Goal: Task Accomplishment & Management: Manage account settings

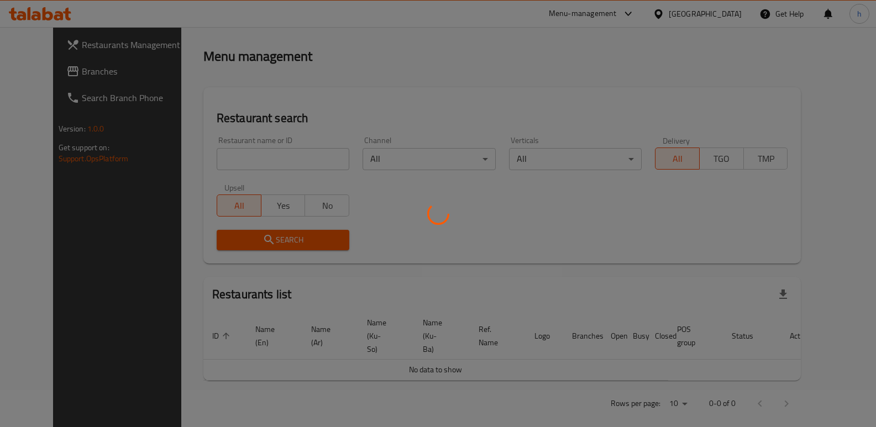
scroll to position [144, 0]
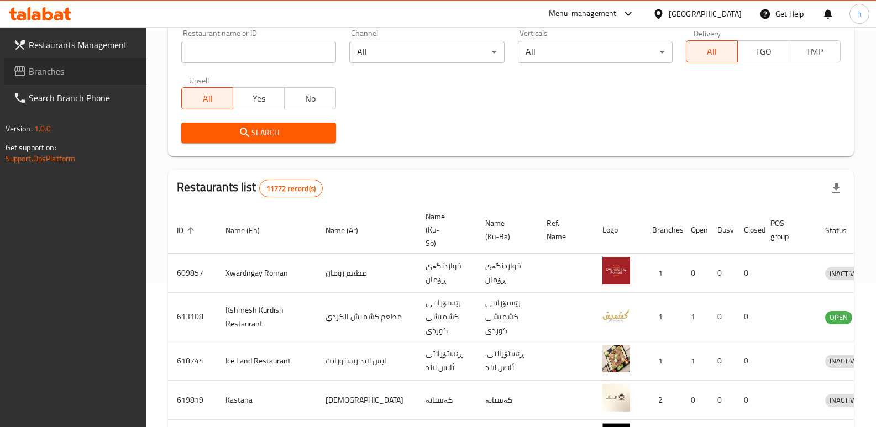
click at [72, 75] on span "Branches" at bounding box center [83, 71] width 109 height 13
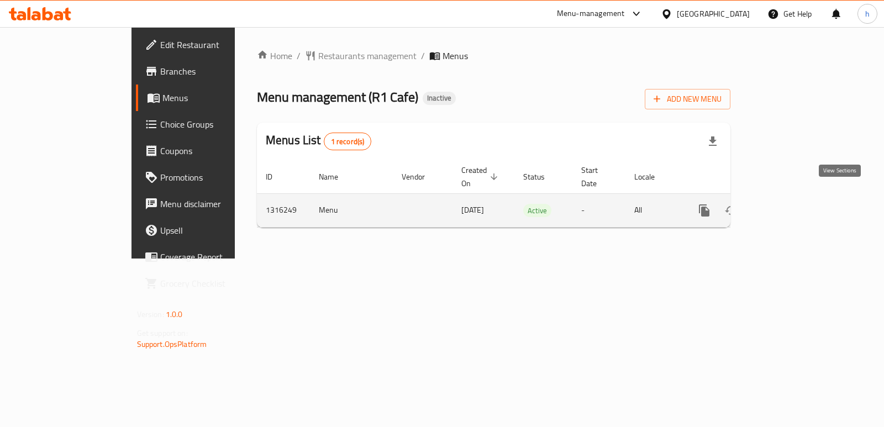
click at [791, 204] on icon "enhanced table" at bounding box center [784, 210] width 13 height 13
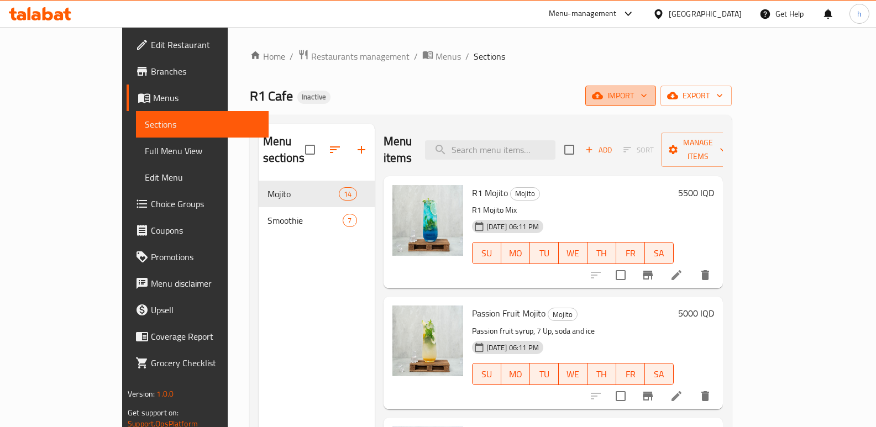
click at [647, 90] on span "import" at bounding box center [620, 96] width 53 height 14
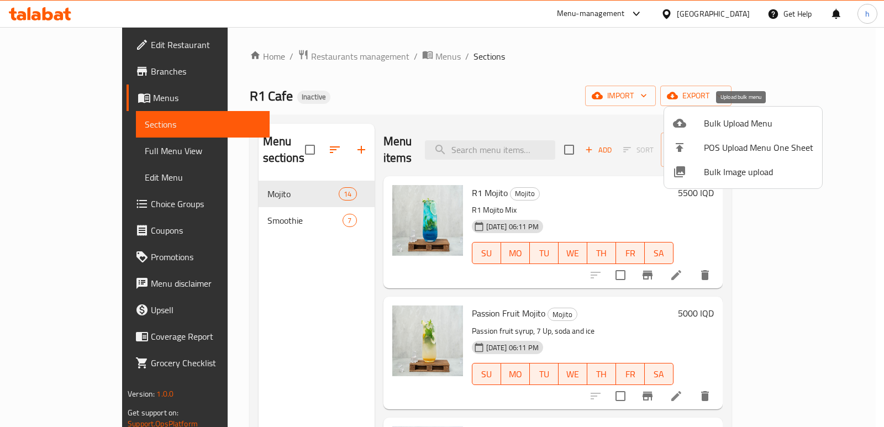
click at [710, 129] on span "Bulk Upload Menu" at bounding box center [758, 123] width 109 height 13
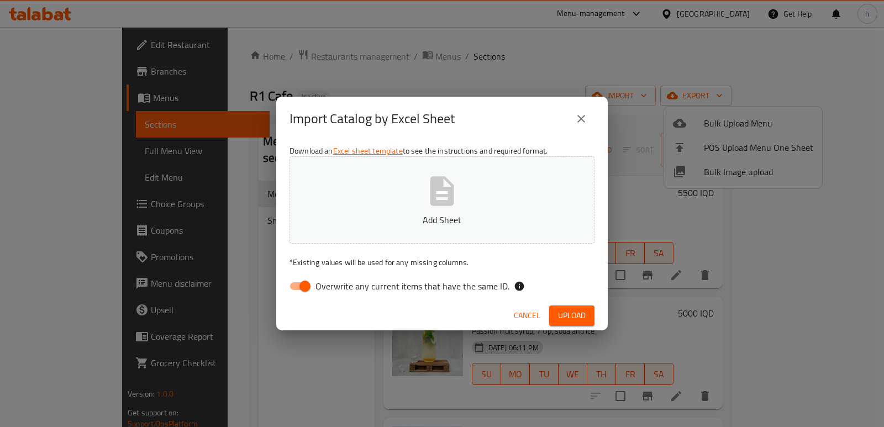
click at [301, 282] on input "Overwrite any current items that have the same ID." at bounding box center [305, 286] width 63 height 21
checkbox input "false"
click at [432, 192] on icon "button" at bounding box center [442, 190] width 24 height 29
click at [582, 120] on icon "close" at bounding box center [581, 118] width 13 height 13
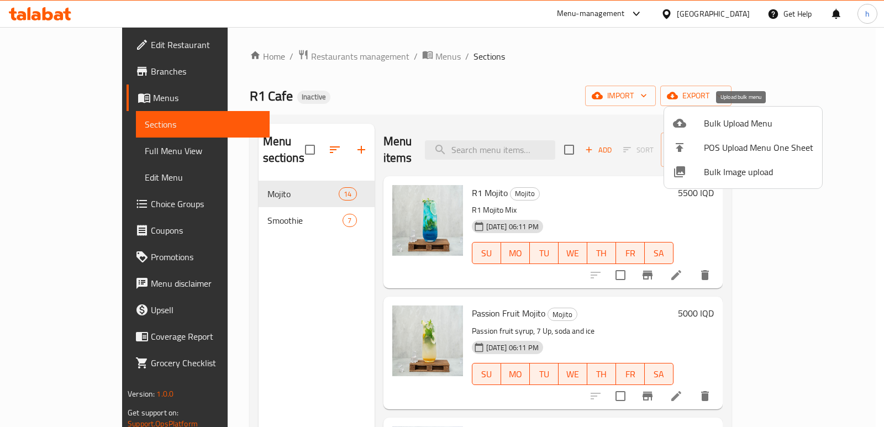
click at [681, 118] on icon at bounding box center [679, 123] width 13 height 13
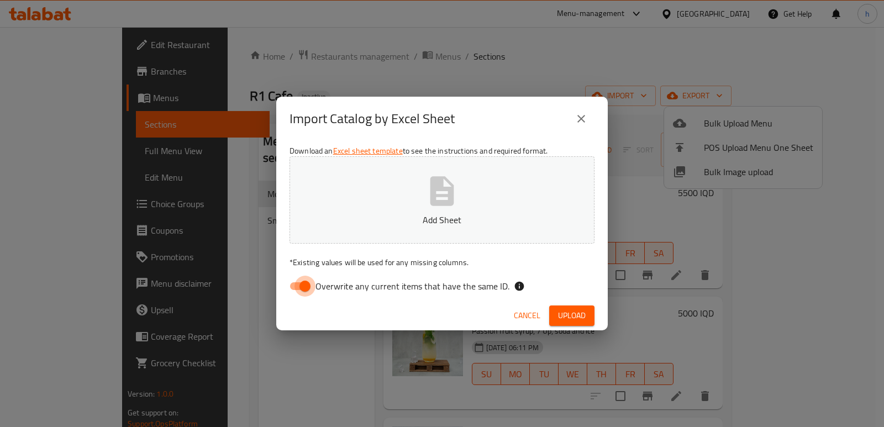
click at [306, 282] on input "Overwrite any current items that have the same ID." at bounding box center [305, 286] width 63 height 21
checkbox input "false"
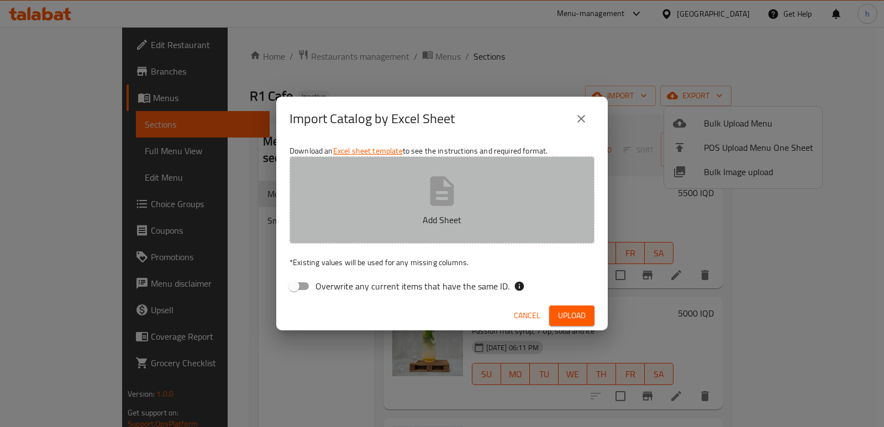
click at [423, 188] on button "Add Sheet" at bounding box center [442, 199] width 305 height 87
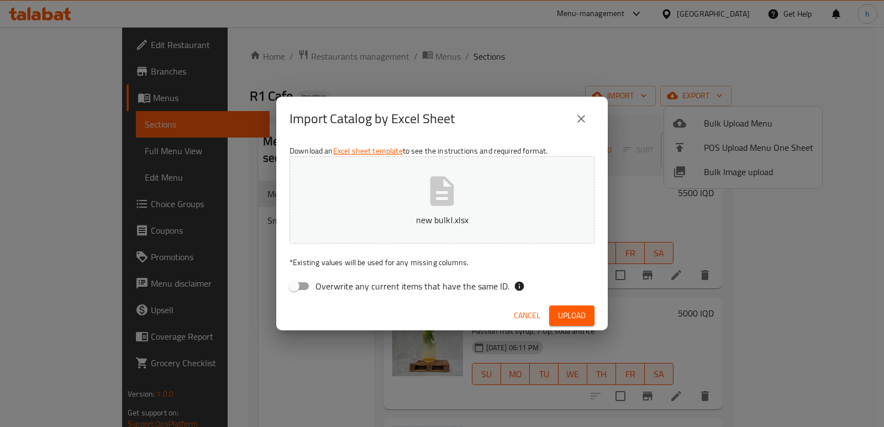
click at [568, 318] on span "Upload" at bounding box center [572, 316] width 28 height 14
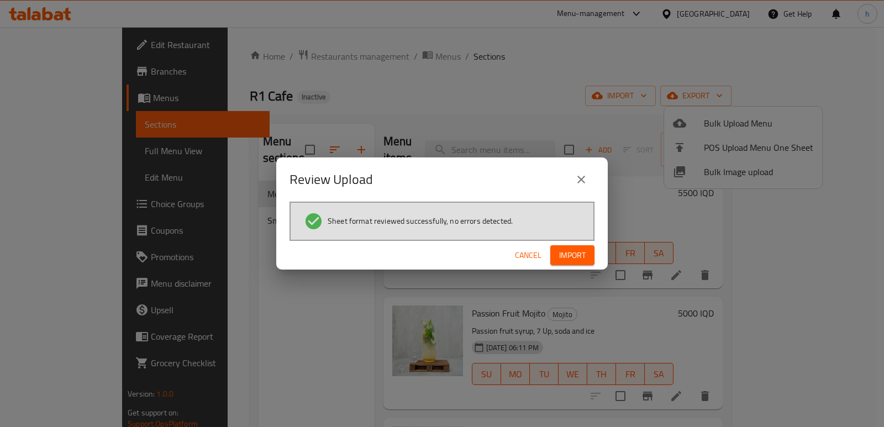
click at [567, 244] on div "Cancel Import" at bounding box center [442, 255] width 332 height 29
click at [567, 255] on span "Import" at bounding box center [572, 256] width 27 height 14
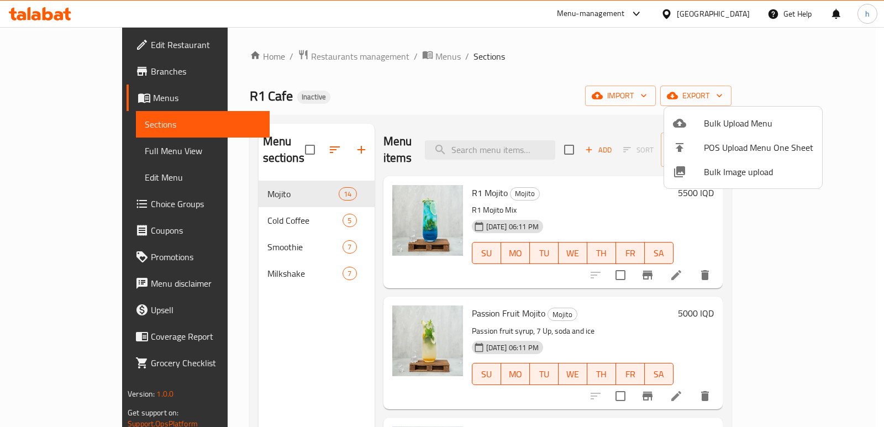
click at [447, 73] on div at bounding box center [442, 213] width 884 height 427
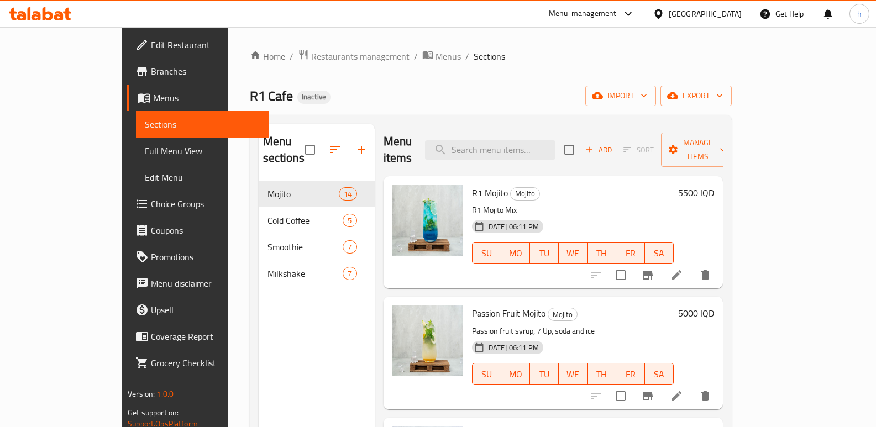
drag, startPoint x: 230, startPoint y: 363, endPoint x: 231, endPoint y: 353, distance: 10.0
click at [259, 361] on div "Menu sections Mojito 14 Cold Coffee 5 Smoothie 7 Milkshake 7" at bounding box center [317, 337] width 116 height 427
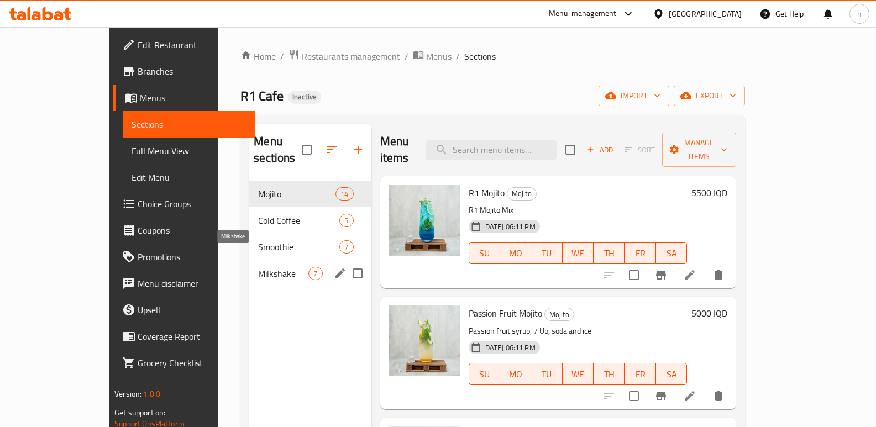
click at [258, 267] on span "Milkshake" at bounding box center [283, 273] width 50 height 13
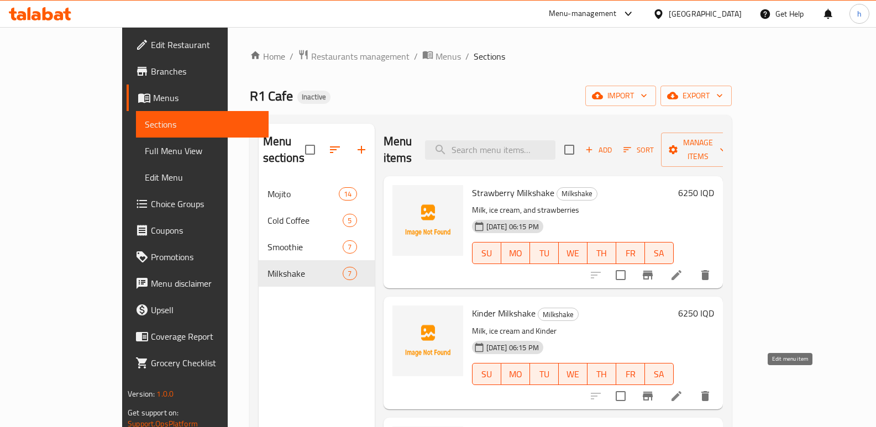
click at [683, 390] on icon at bounding box center [676, 396] width 13 height 13
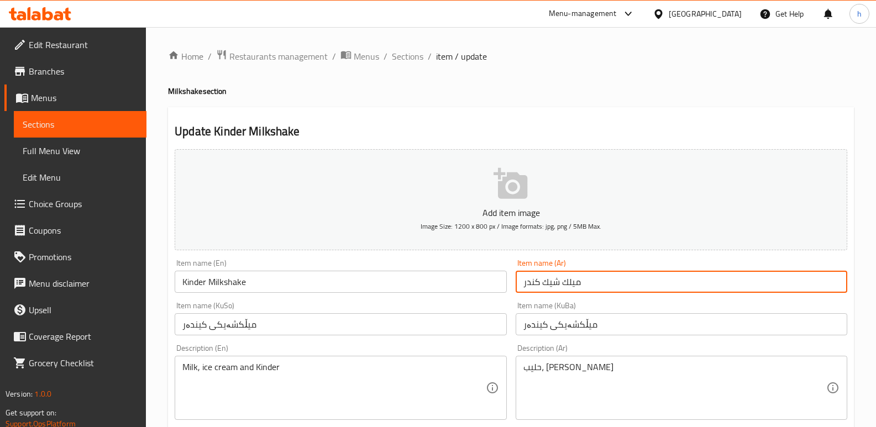
drag, startPoint x: 580, startPoint y: 281, endPoint x: 544, endPoint y: 287, distance: 36.3
click at [544, 287] on input "ميلك شيك كندر" at bounding box center [682, 282] width 332 height 22
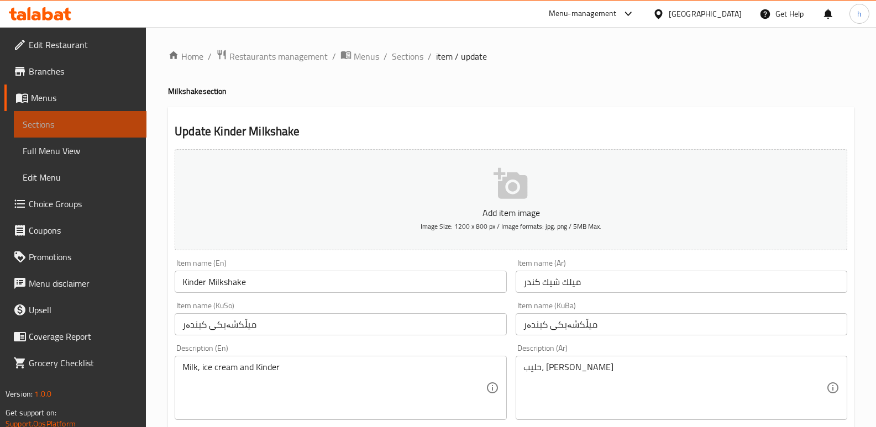
click at [125, 116] on link "Sections" at bounding box center [80, 124] width 133 height 27
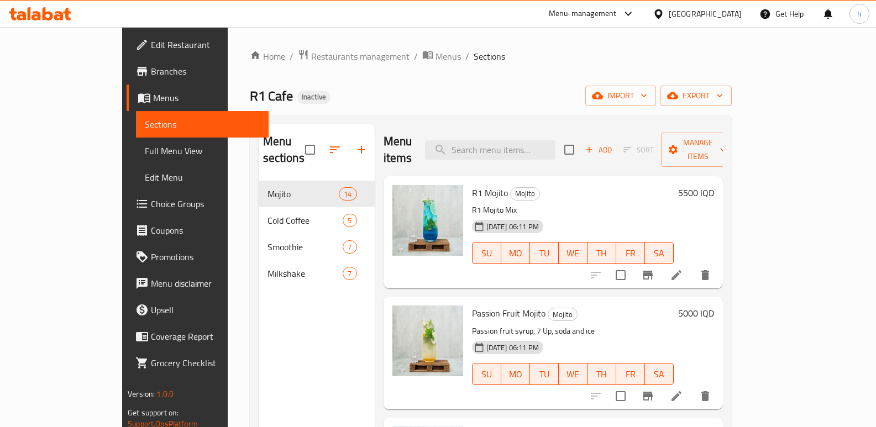
click at [477, 50] on ol "Home / Restaurants management / Menus / Sections" at bounding box center [491, 56] width 482 height 14
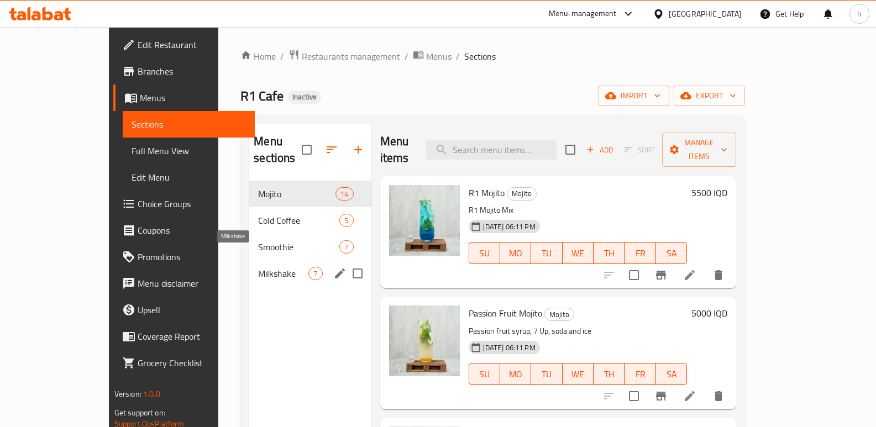
click at [258, 267] on span "Milkshake" at bounding box center [283, 273] width 50 height 13
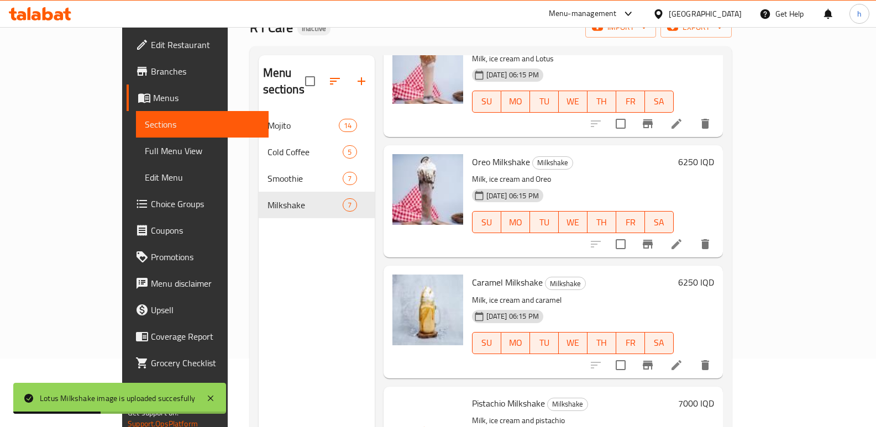
scroll to position [68, 0]
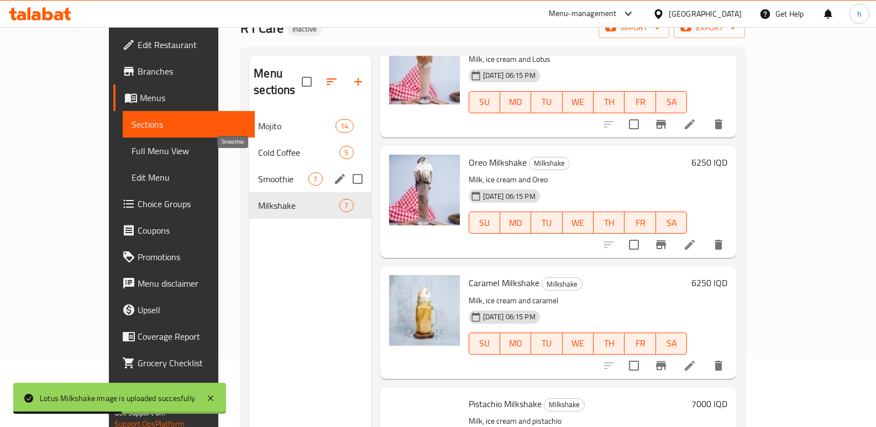
click at [258, 172] on span "Smoothie" at bounding box center [283, 178] width 50 height 13
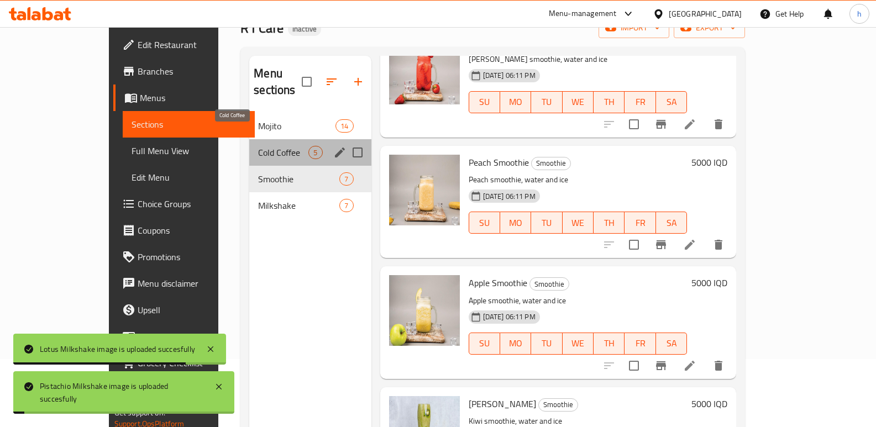
click at [258, 146] on span "Cold Coffee" at bounding box center [283, 152] width 50 height 13
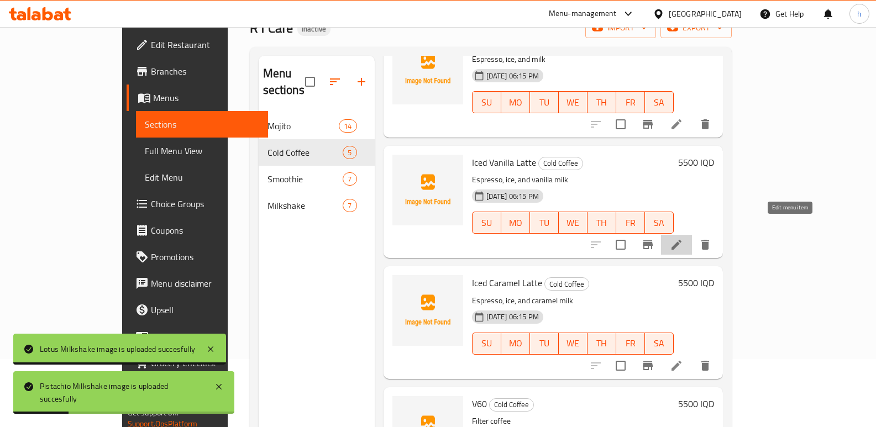
click at [683, 238] on icon at bounding box center [676, 244] width 13 height 13
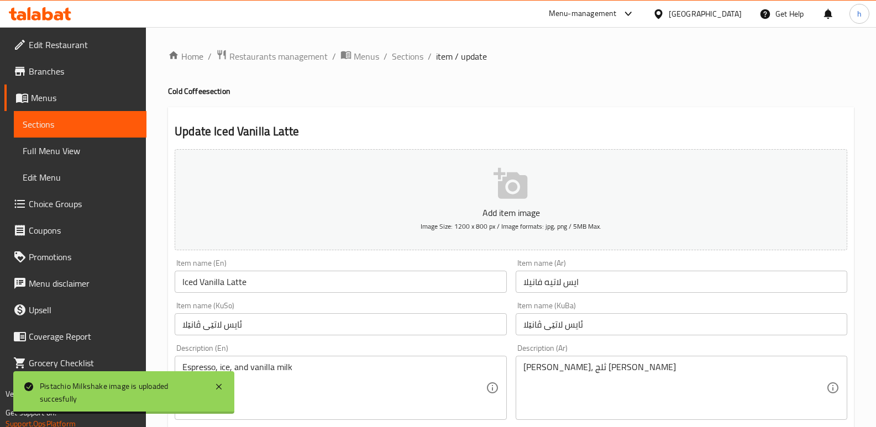
click at [130, 123] on span "Sections" at bounding box center [80, 124] width 115 height 13
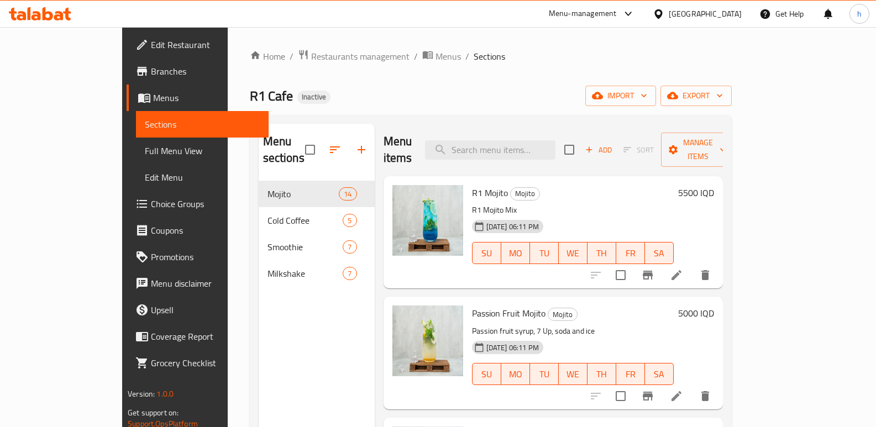
click at [279, 310] on div "Menu sections Mojito 14 Cold Coffee 5 Smoothie 7 Milkshake 7" at bounding box center [317, 337] width 116 height 427
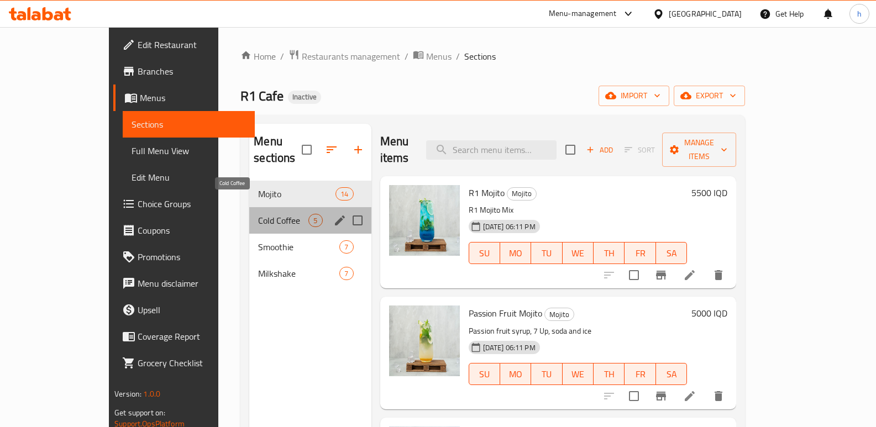
click at [258, 214] on span "Cold Coffee" at bounding box center [283, 220] width 50 height 13
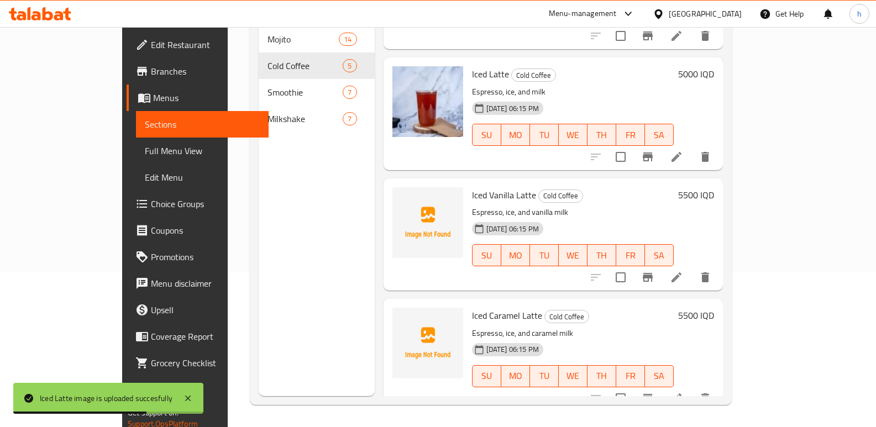
scroll to position [204, 0]
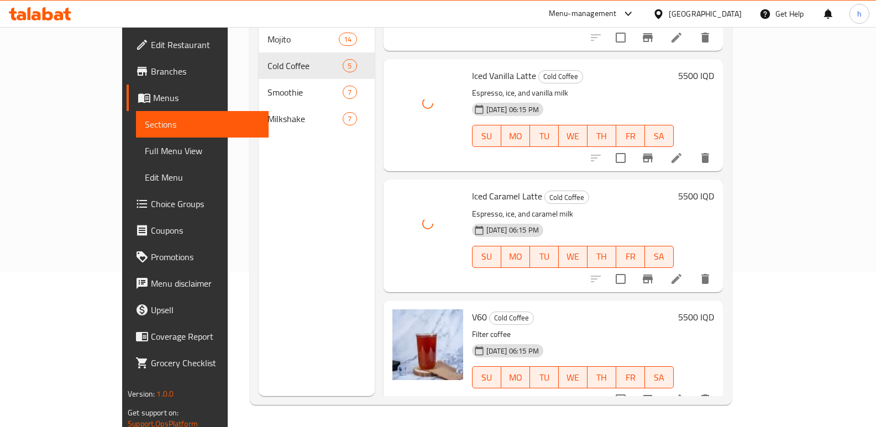
drag, startPoint x: 875, startPoint y: 262, endPoint x: 872, endPoint y: 249, distance: 14.2
click at [876, 203] on html "​ Menu-management Iraq Get Help h Edit Restaurant Branches Menus Sections Full …" at bounding box center [438, 58] width 876 height 427
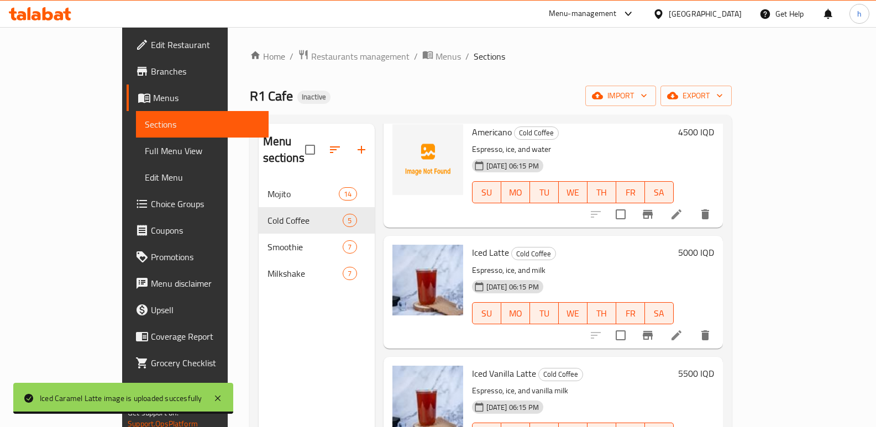
scroll to position [0, 0]
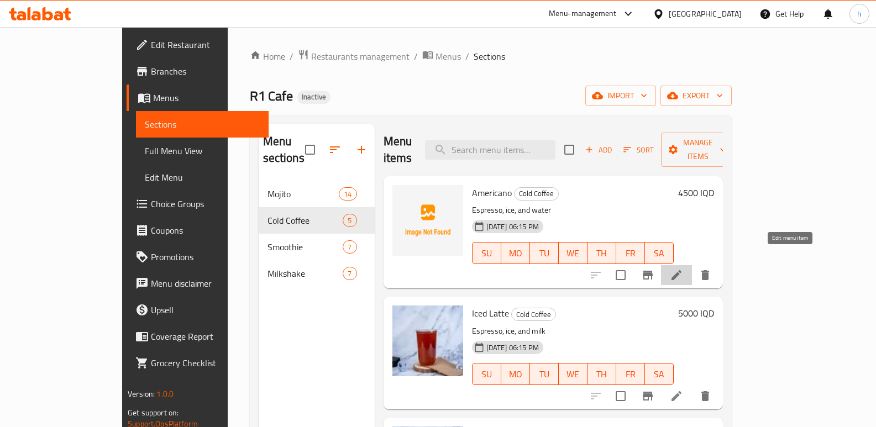
click at [681, 270] on icon at bounding box center [676, 275] width 10 height 10
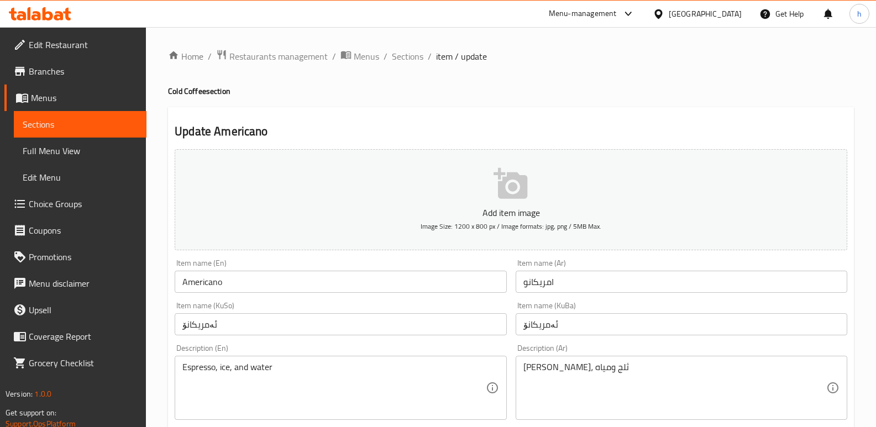
drag, startPoint x: 506, startPoint y: 275, endPoint x: 484, endPoint y: 276, distance: 21.6
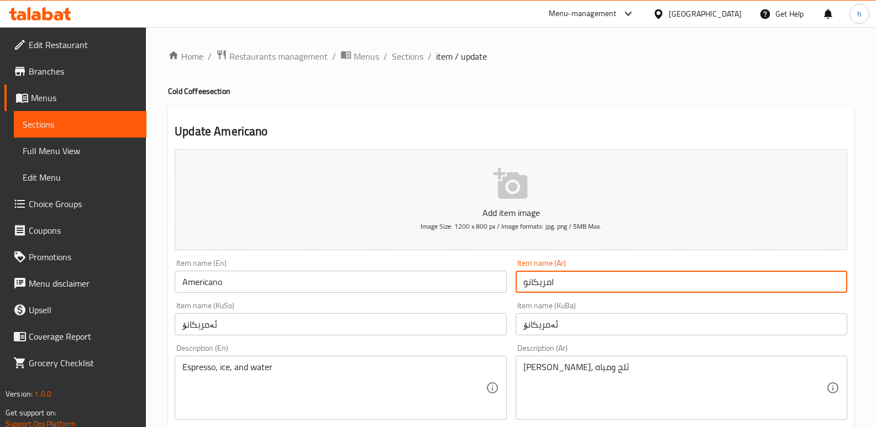
click at [554, 285] on input "امريكانو" at bounding box center [682, 282] width 332 height 22
drag, startPoint x: 565, startPoint y: 288, endPoint x: 501, endPoint y: 285, distance: 64.7
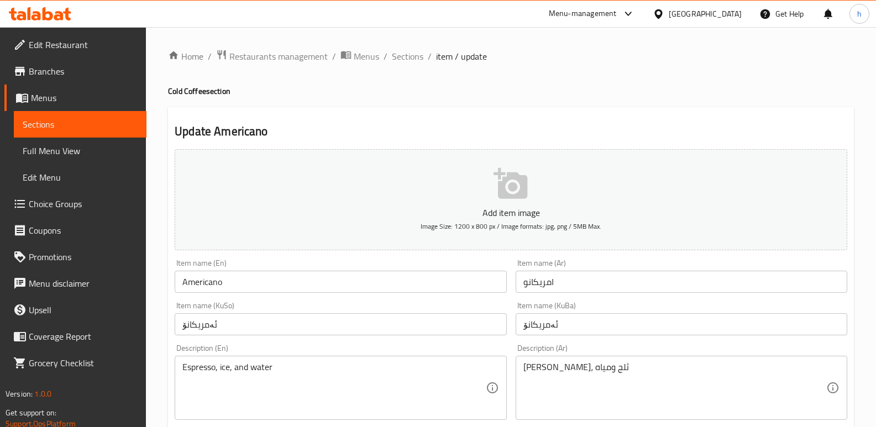
click at [346, 87] on h4 "Cold Coffee section" at bounding box center [511, 91] width 686 height 11
click at [62, 32] on link "Edit Restaurant" at bounding box center [75, 44] width 142 height 27
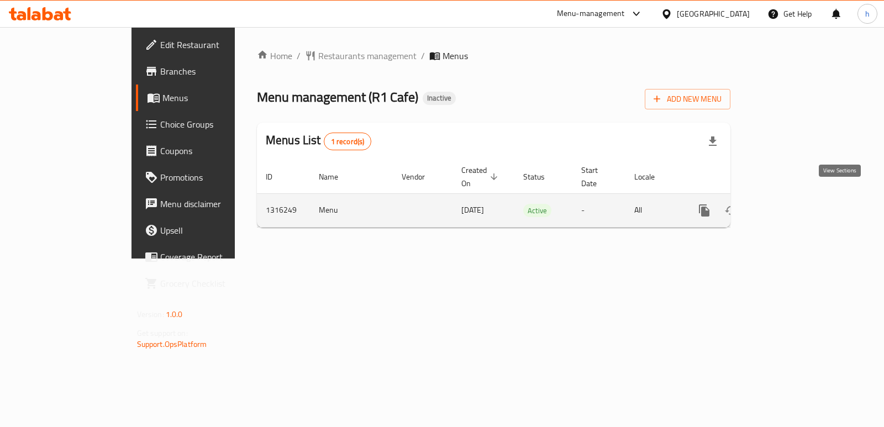
click at [791, 204] on icon "enhanced table" at bounding box center [784, 210] width 13 height 13
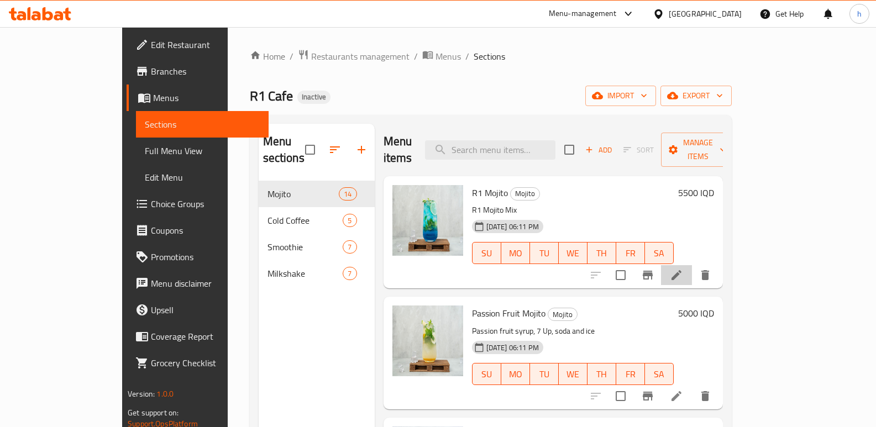
click at [681, 270] on icon at bounding box center [676, 275] width 10 height 10
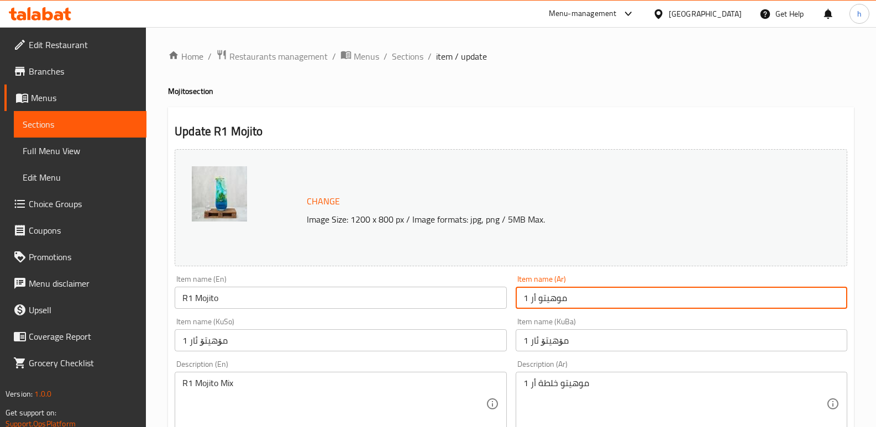
drag, startPoint x: 536, startPoint y: 298, endPoint x: 523, endPoint y: 300, distance: 13.4
click at [523, 300] on input "موهيتو أر 1" at bounding box center [682, 298] width 332 height 22
click at [802, 298] on input "موهيتو أر 1" at bounding box center [682, 298] width 332 height 22
drag, startPoint x: 808, startPoint y: 296, endPoint x: 795, endPoint y: 299, distance: 13.0
click at [795, 299] on input "موهيتو أر 1" at bounding box center [682, 298] width 332 height 22
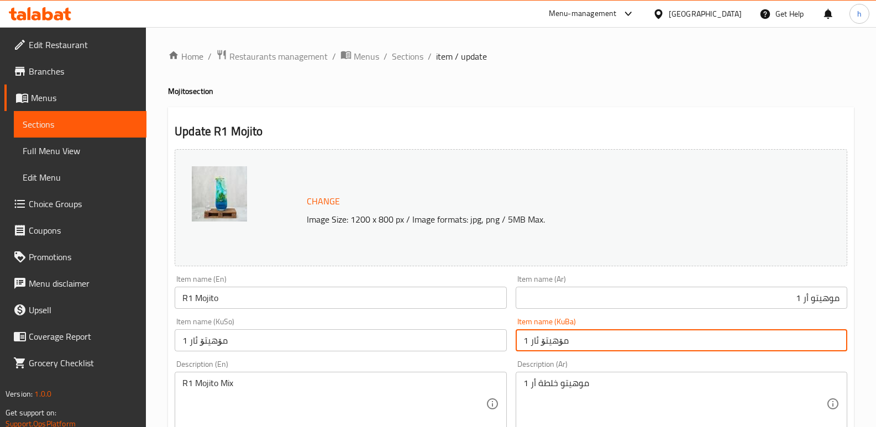
click at [590, 333] on input "مۆهیتۆ ئار 1" at bounding box center [682, 340] width 332 height 22
drag, startPoint x: 812, startPoint y: 339, endPoint x: 797, endPoint y: 344, distance: 15.6
click at [797, 344] on input "مۆهیتۆ ئار 1" at bounding box center [682, 340] width 332 height 22
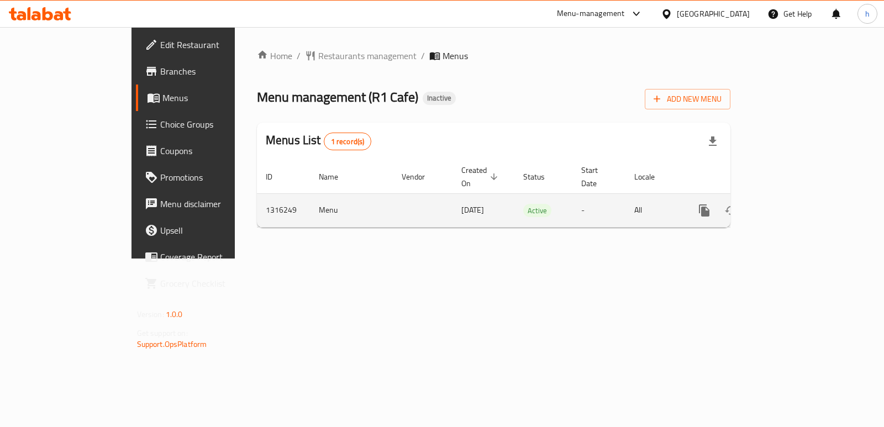
click at [791, 204] on icon "enhanced table" at bounding box center [784, 210] width 13 height 13
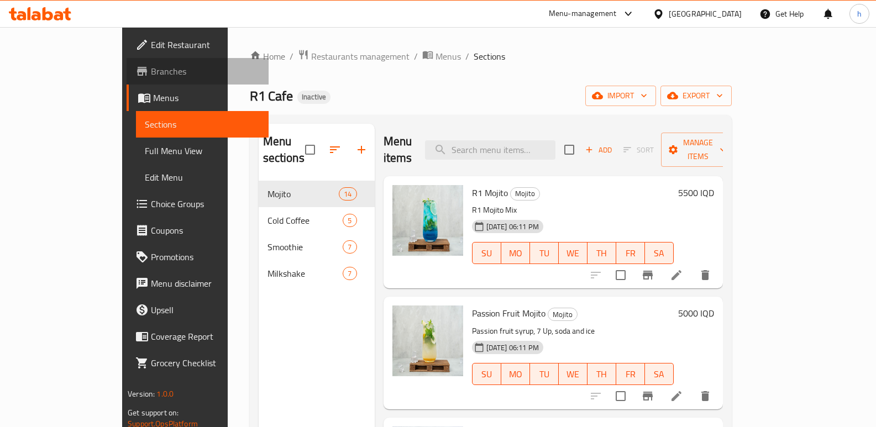
click at [151, 71] on span "Branches" at bounding box center [205, 71] width 109 height 13
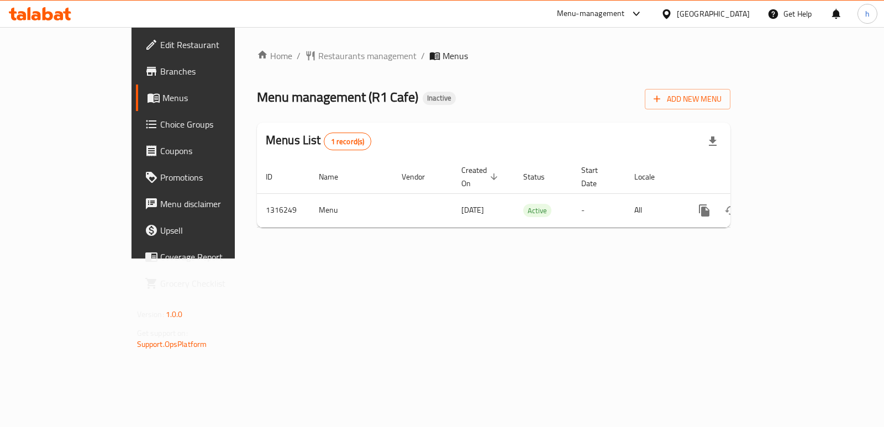
drag, startPoint x: 438, startPoint y: 309, endPoint x: 452, endPoint y: 303, distance: 15.1
click at [439, 259] on div "Home / Restaurants management / Menus Menu management ( R1 Cafe ) Inactive Add …" at bounding box center [494, 143] width 518 height 232
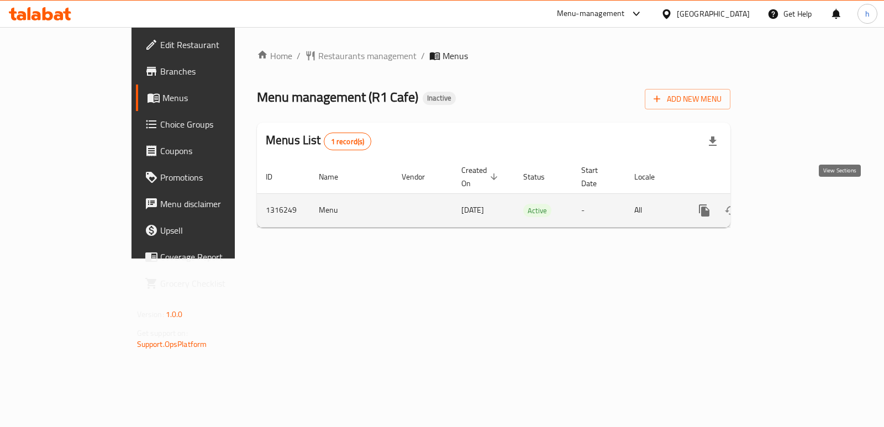
click at [797, 199] on link "enhanced table" at bounding box center [784, 210] width 27 height 27
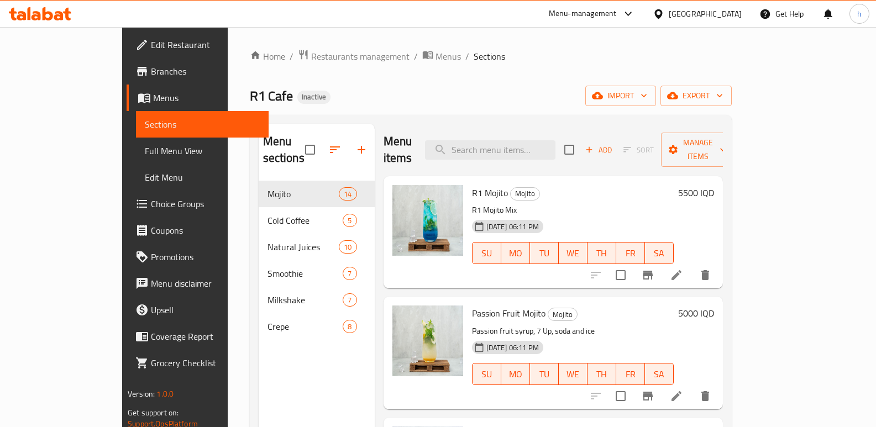
click at [136, 159] on link "Full Menu View" at bounding box center [202, 151] width 133 height 27
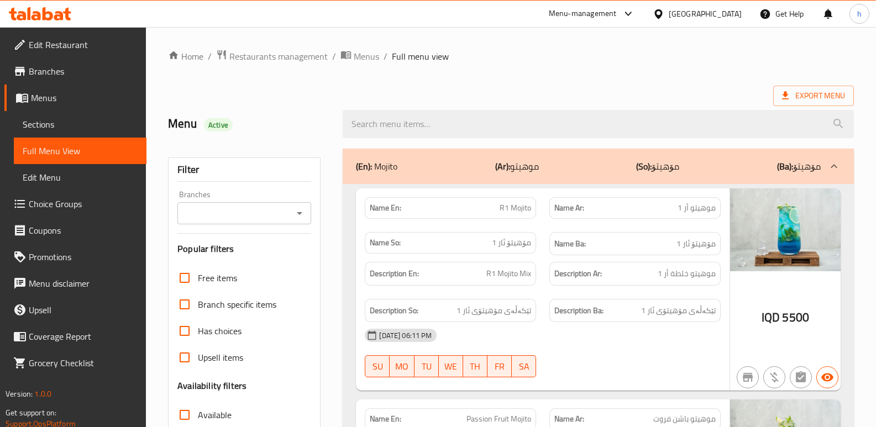
click at [219, 211] on input "Branches" at bounding box center [235, 213] width 109 height 15
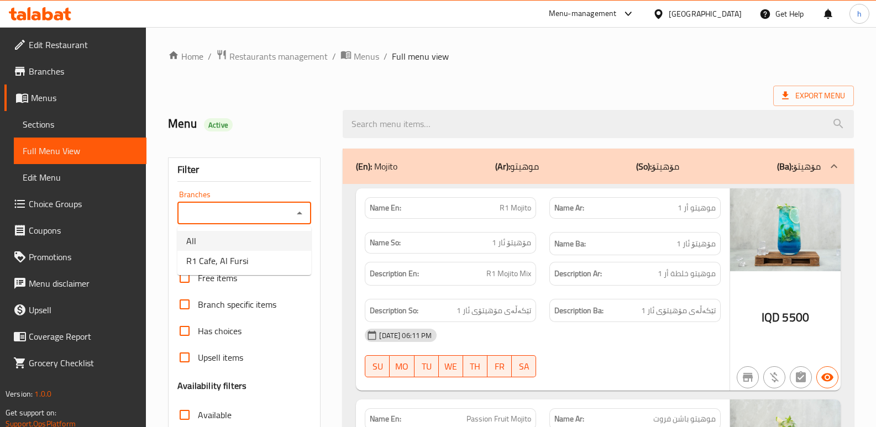
click at [64, 103] on span "Menus" at bounding box center [84, 97] width 107 height 13
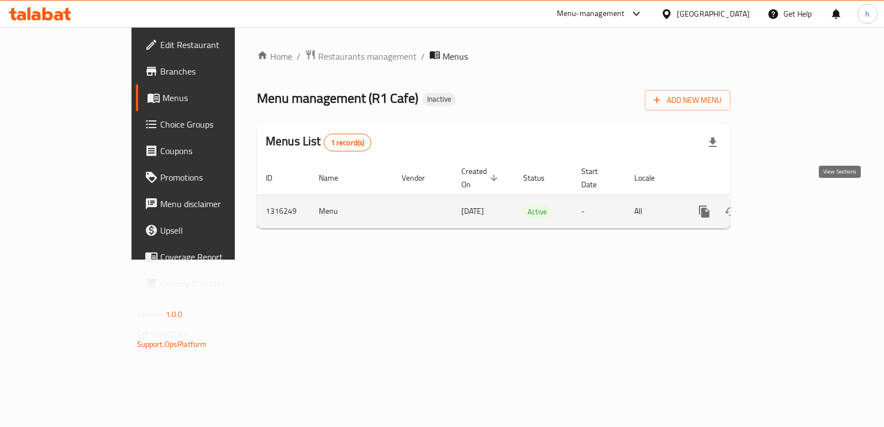
click at [797, 198] on link "enhanced table" at bounding box center [784, 211] width 27 height 27
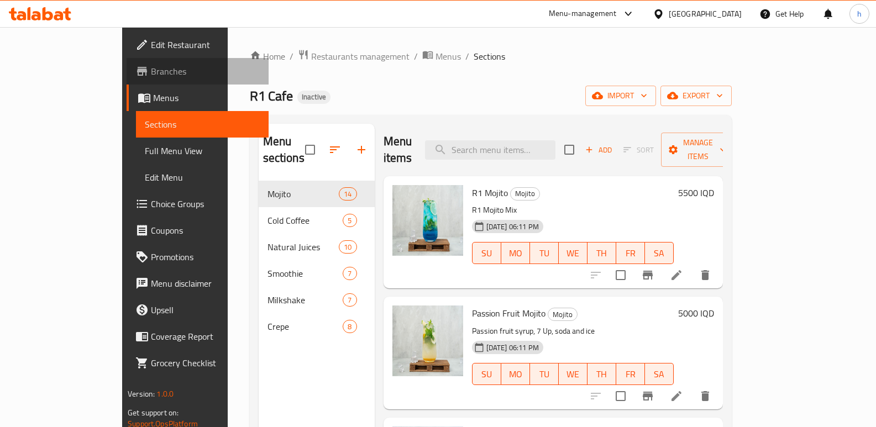
click at [151, 65] on span "Branches" at bounding box center [205, 71] width 109 height 13
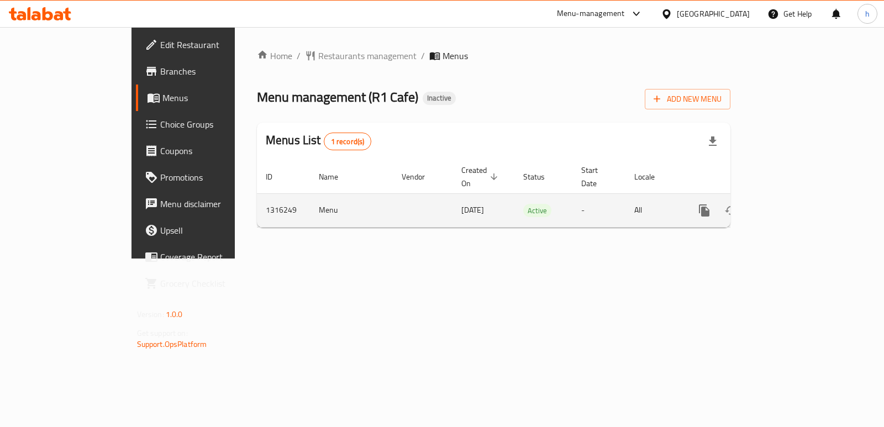
click at [791, 204] on icon "enhanced table" at bounding box center [784, 210] width 13 height 13
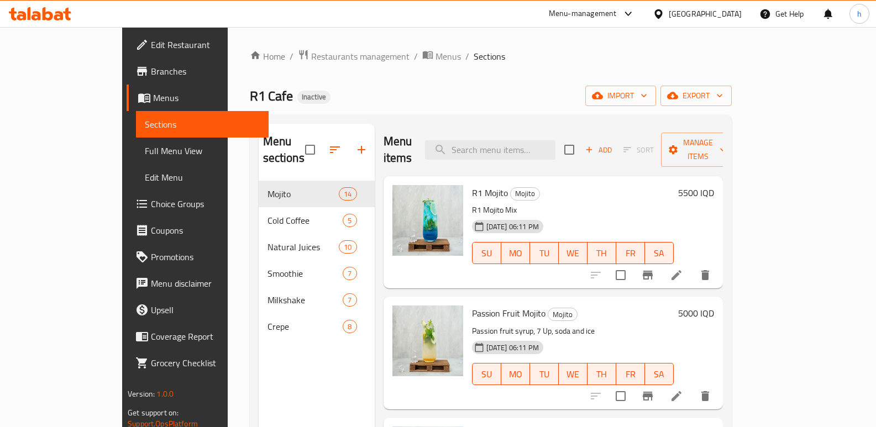
click at [145, 154] on span "Full Menu View" at bounding box center [202, 150] width 115 height 13
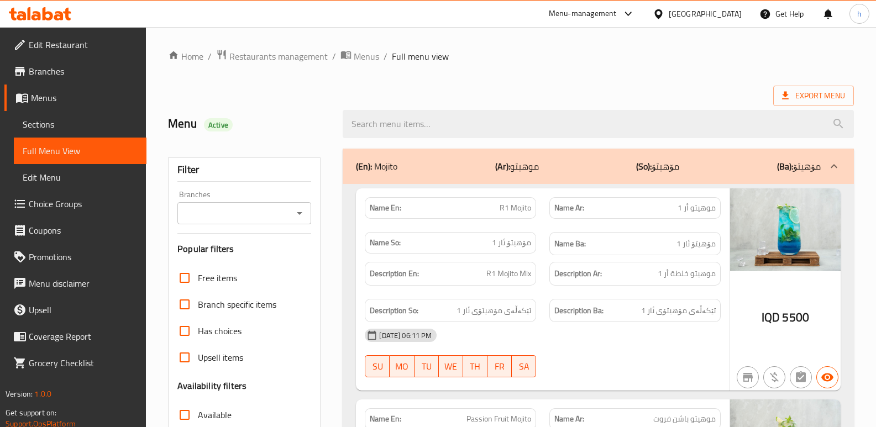
click at [223, 213] on input "Branches" at bounding box center [235, 213] width 109 height 15
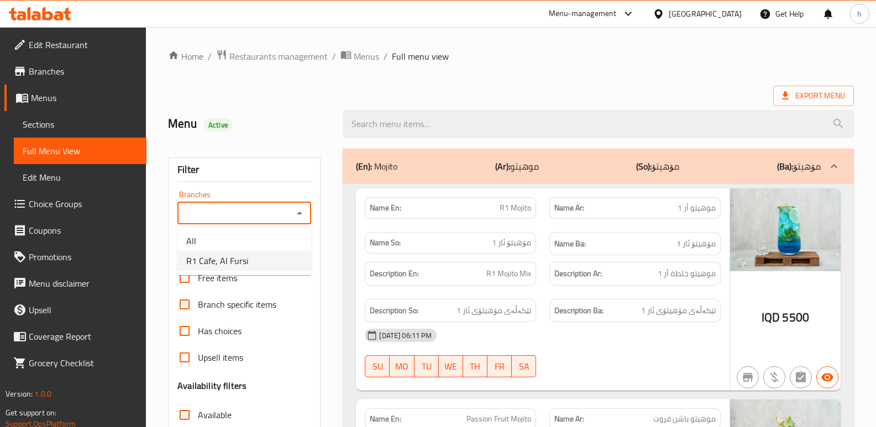
click at [228, 259] on span "R1 Cafe, Al Fursi" at bounding box center [217, 260] width 62 height 13
type input "R1 Cafe, Al Fursi"
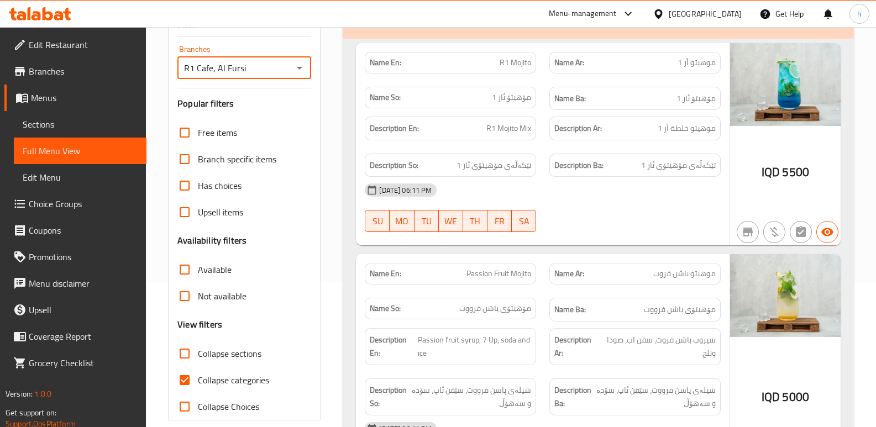
scroll to position [161, 0]
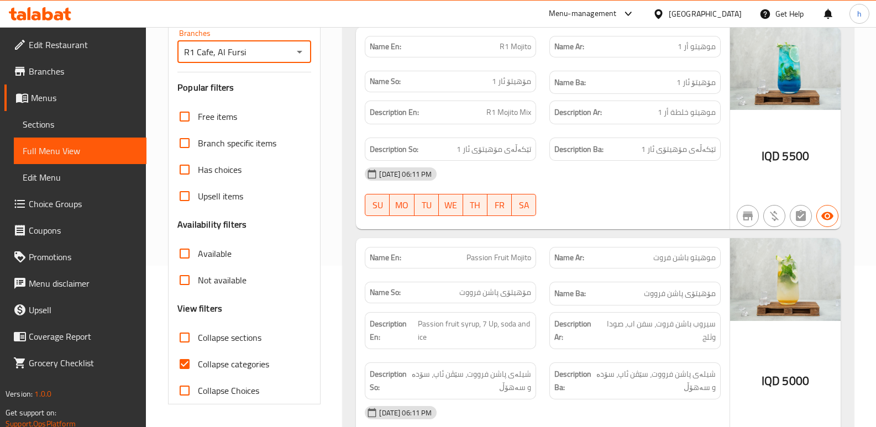
drag, startPoint x: 185, startPoint y: 365, endPoint x: 191, endPoint y: 333, distance: 32.7
click at [185, 363] on input "Collapse categories" at bounding box center [184, 364] width 27 height 27
checkbox input "false"
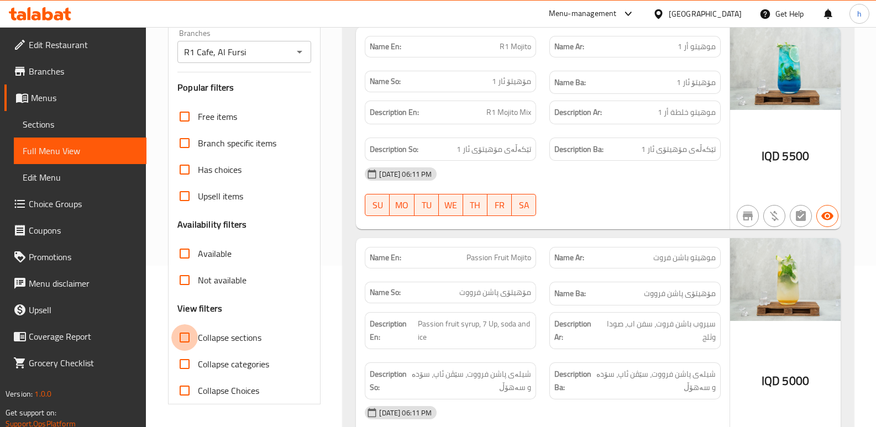
click at [191, 329] on input "Collapse sections" at bounding box center [184, 337] width 27 height 27
checkbox input "true"
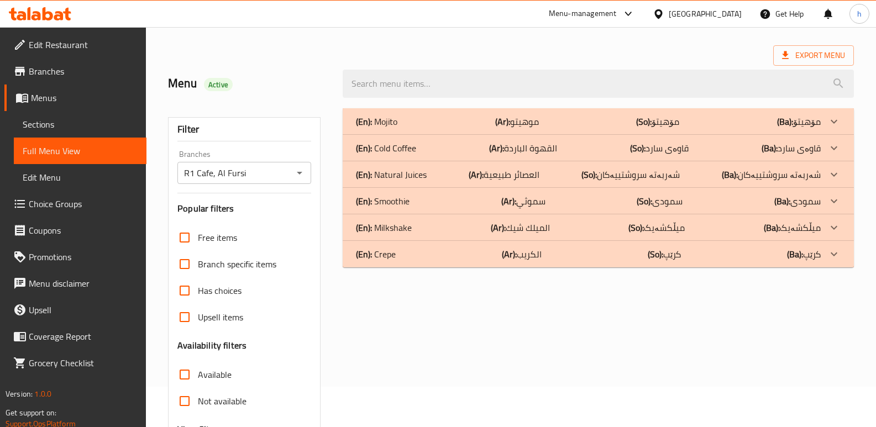
scroll to position [29, 0]
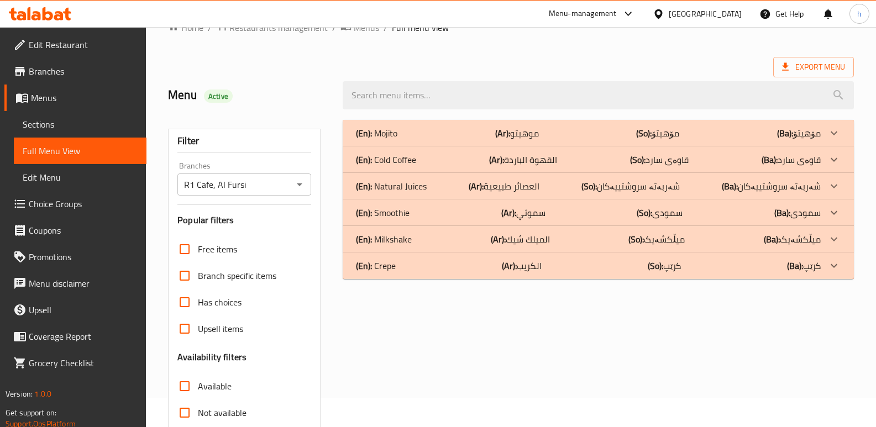
click at [465, 241] on div "(En): Milkshake (Ar): الميلك شيك (So): میڵکشەیک (Ba): میڵکشەیک" at bounding box center [588, 239] width 465 height 13
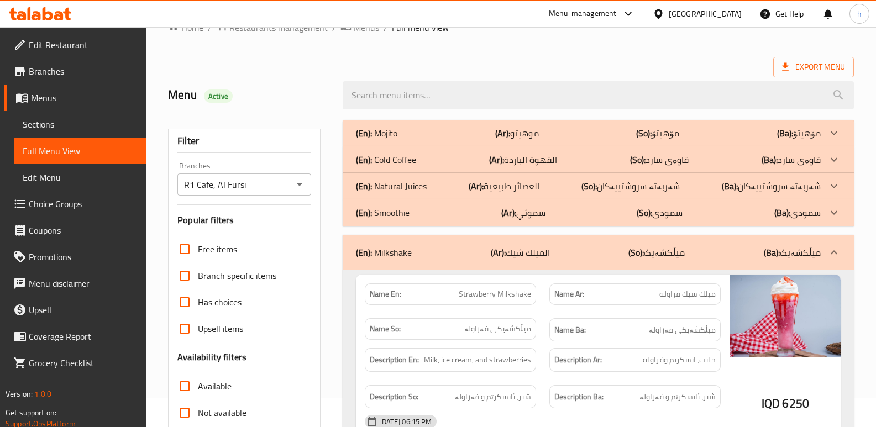
click at [451, 161] on div "(En): Cold Coffee (Ar): القهوة الباردة (So): قاوەی سارد (Ba): قاوەی سارد" at bounding box center [588, 159] width 465 height 13
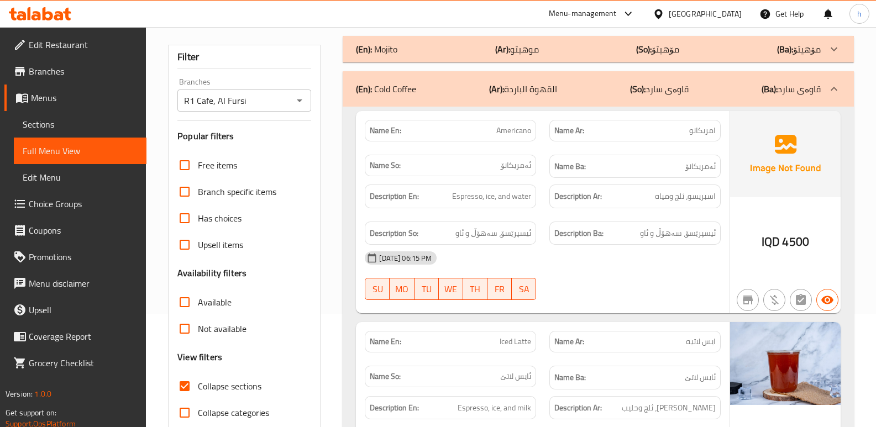
scroll to position [117, 0]
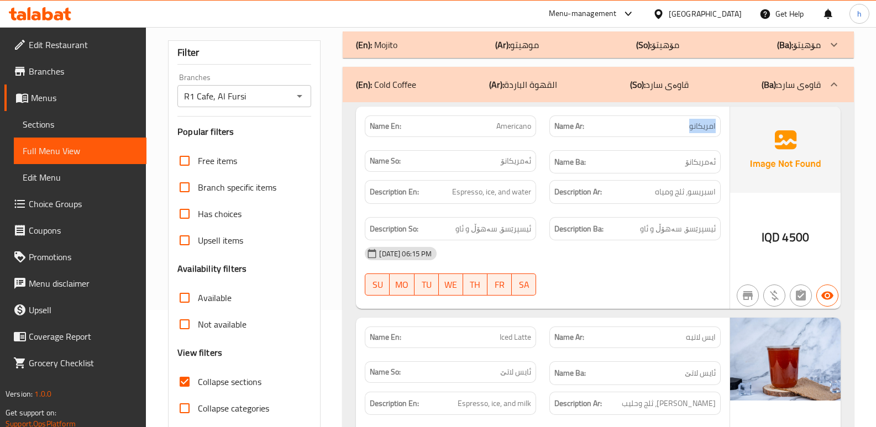
drag, startPoint x: 690, startPoint y: 125, endPoint x: 728, endPoint y: 126, distance: 38.1
click at [728, 126] on div "Name En: Americano Name Ar: امريكانو Name So: ئەمریکانۆ Name Ba: ئەمریکانۆ Desc…" at bounding box center [543, 208] width 374 height 203
copy span "امريكانو"
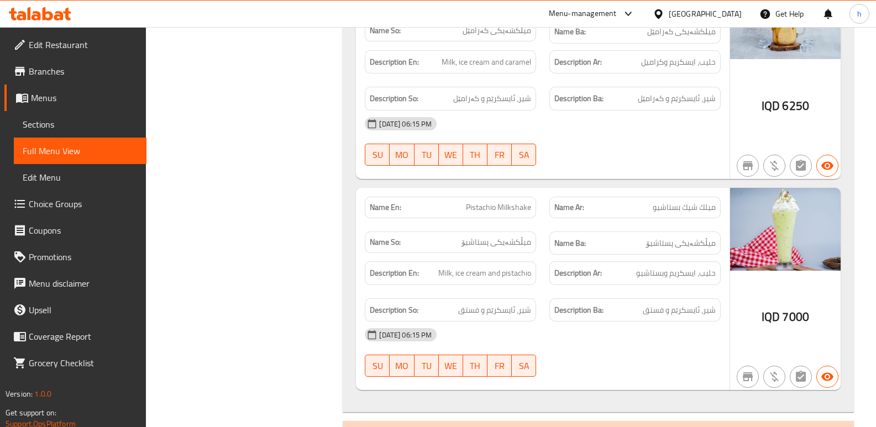
scroll to position [2528, 0]
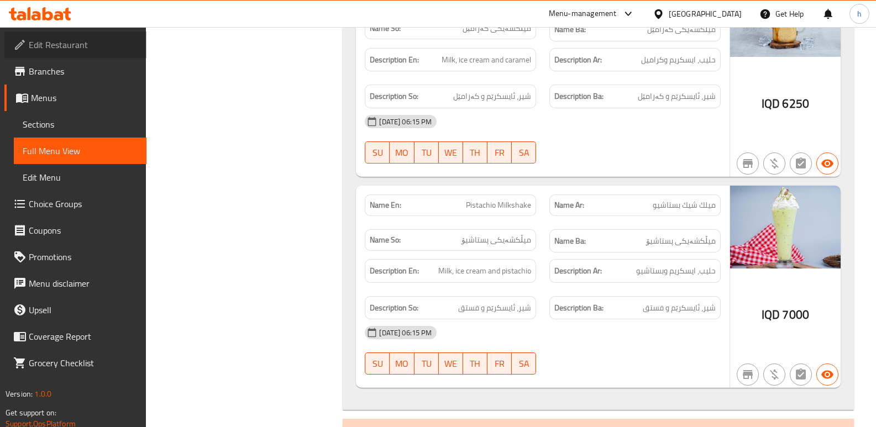
click at [73, 40] on span "Edit Restaurant" at bounding box center [83, 44] width 109 height 13
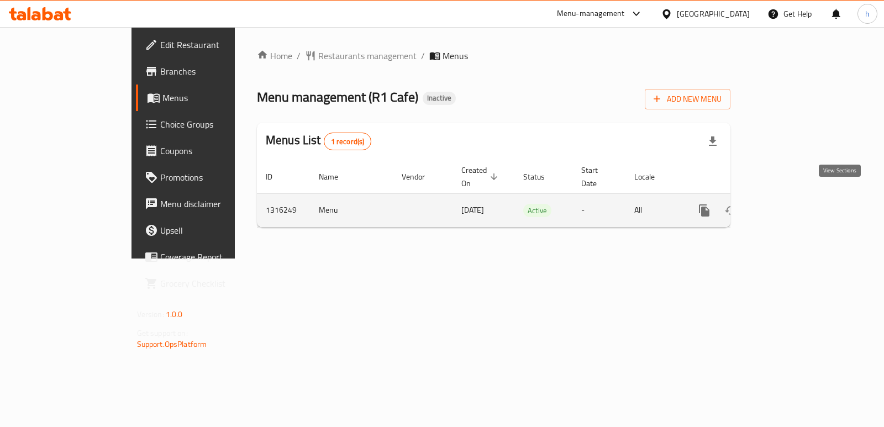
click at [797, 205] on link "enhanced table" at bounding box center [784, 210] width 27 height 27
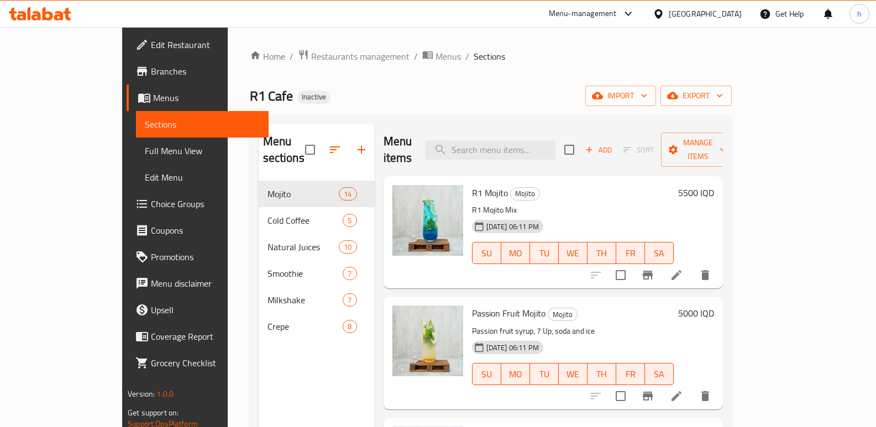
click at [228, 369] on div "Home / Restaurants management / Menus / Sections R1 Cafe Inactive import export…" at bounding box center [491, 304] width 526 height 555
click at [145, 151] on span "Full Menu View" at bounding box center [202, 150] width 115 height 13
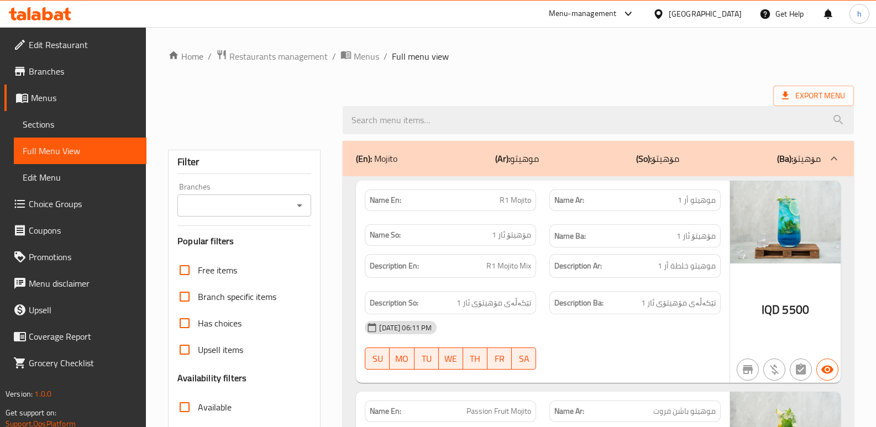
click at [227, 208] on input "Branches" at bounding box center [235, 205] width 109 height 15
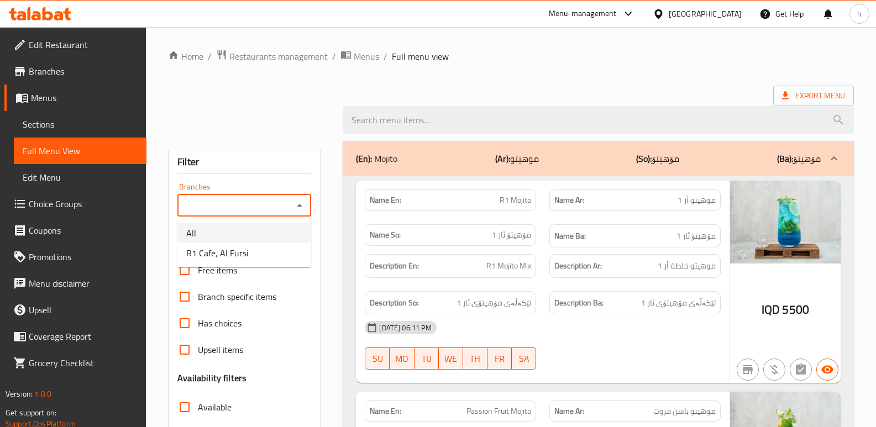
click at [233, 246] on span "R1 Cafe, Al Fursi" at bounding box center [217, 252] width 62 height 13
type input "R1 Cafe, Al Fursi"
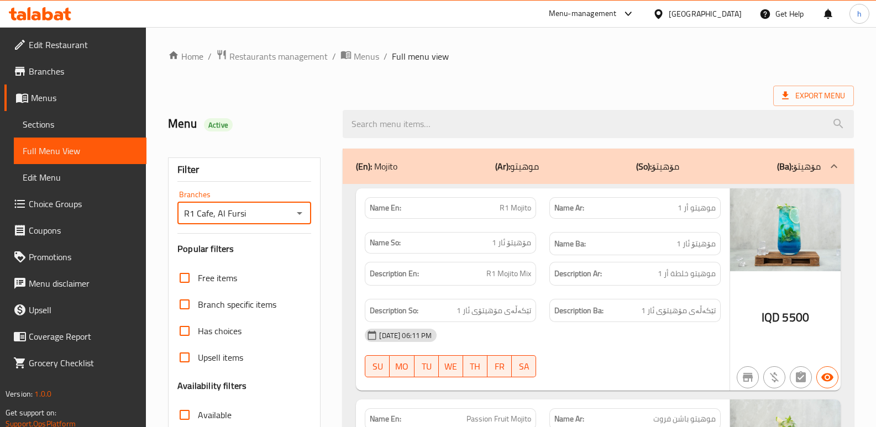
scroll to position [259, 0]
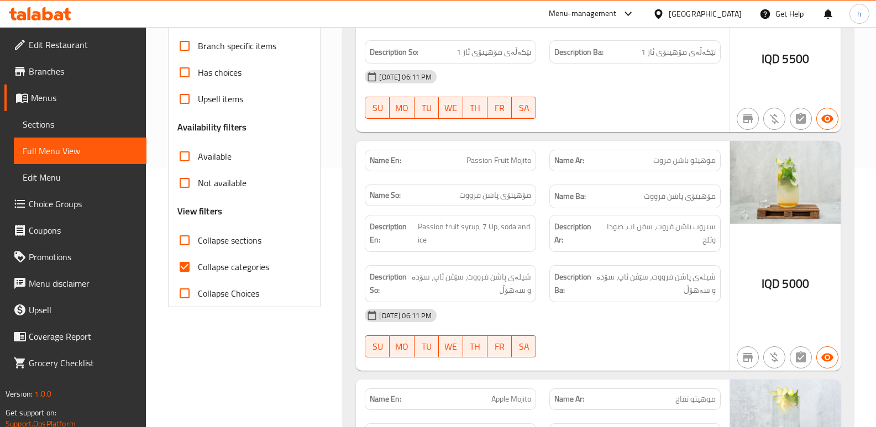
click at [186, 267] on input "Collapse categories" at bounding box center [184, 267] width 27 height 27
checkbox input "false"
click at [179, 244] on input "Collapse sections" at bounding box center [184, 240] width 27 height 27
checkbox input "true"
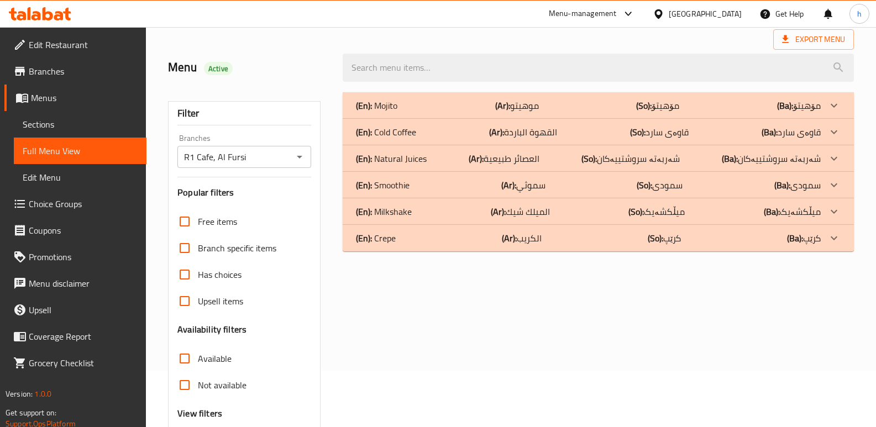
scroll to position [49, 0]
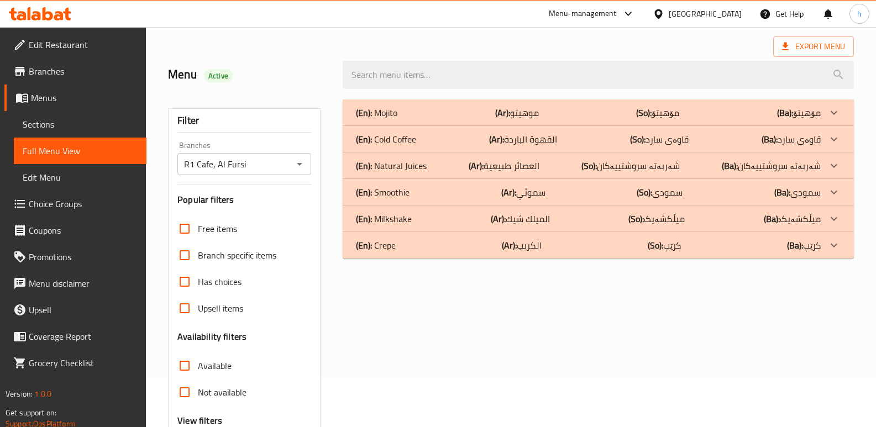
click at [421, 219] on div "(En): Milkshake (Ar): الميلك شيك (So): میڵکشەیک (Ba): میڵکشەیک" at bounding box center [588, 218] width 465 height 13
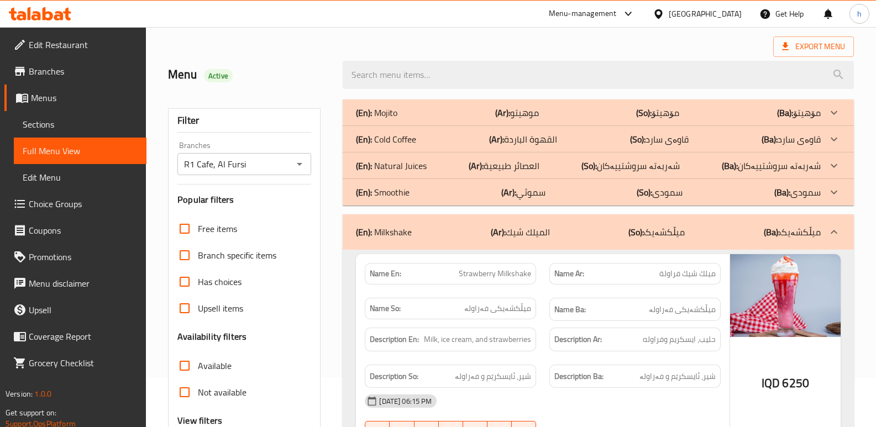
click at [411, 134] on p "(En): Cold Coffee" at bounding box center [386, 139] width 60 height 13
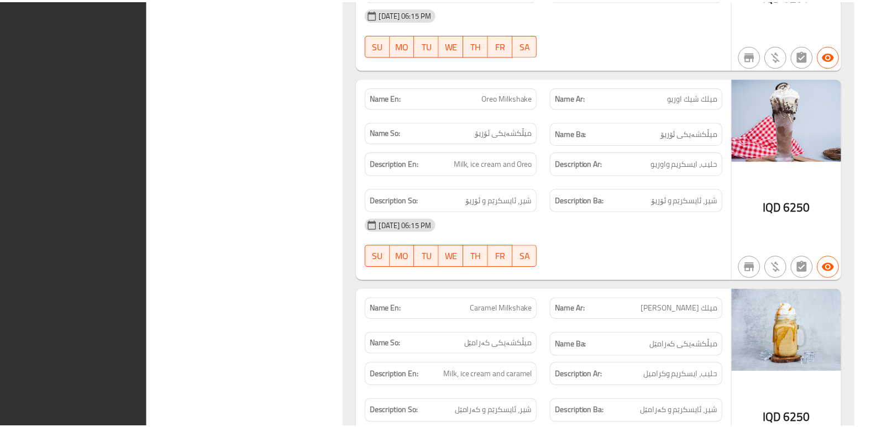
scroll to position [2528, 0]
